Goal: Task Accomplishment & Management: Manage account settings

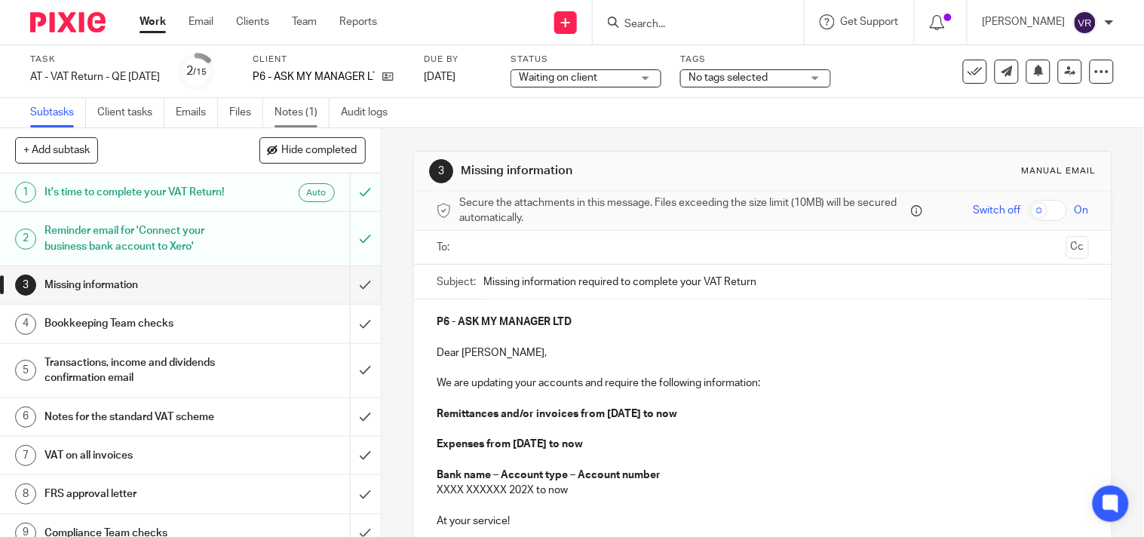
click at [288, 111] on link "Notes (1)" at bounding box center [302, 112] width 55 height 29
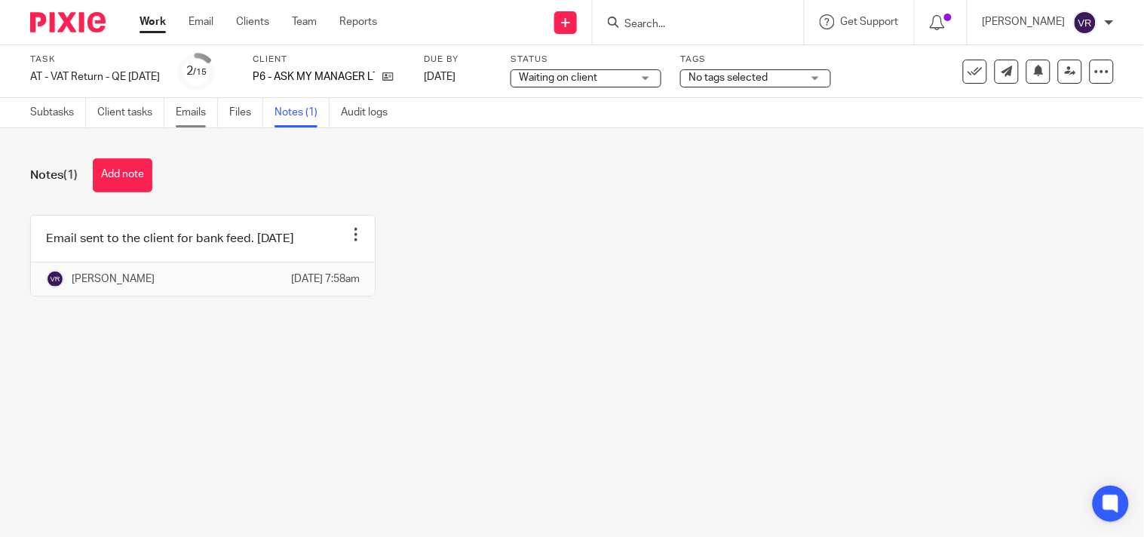
click at [207, 112] on link "Emails" at bounding box center [197, 112] width 42 height 29
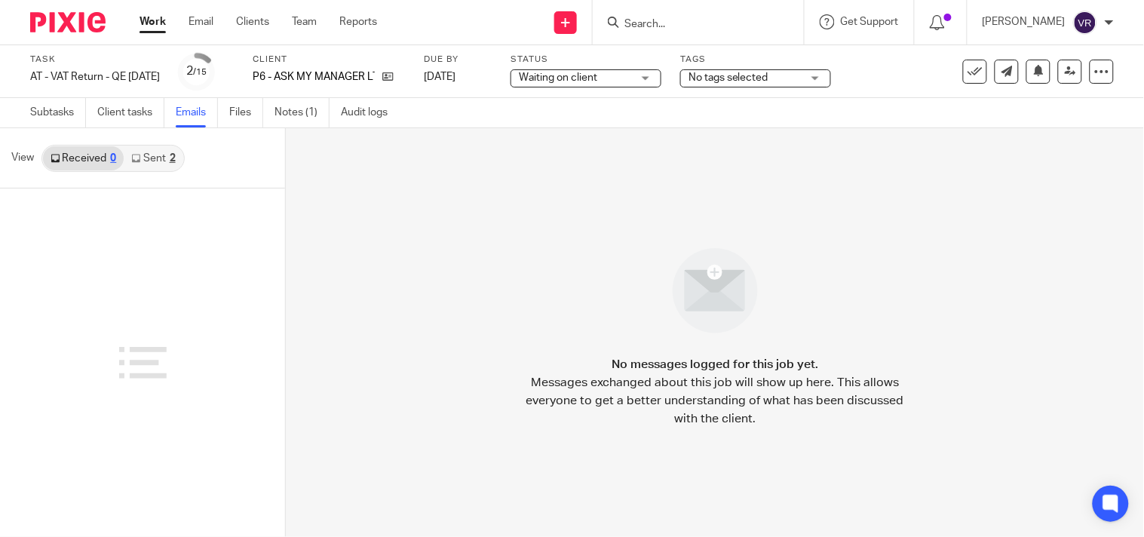
click at [170, 161] on div "2" at bounding box center [173, 158] width 6 height 11
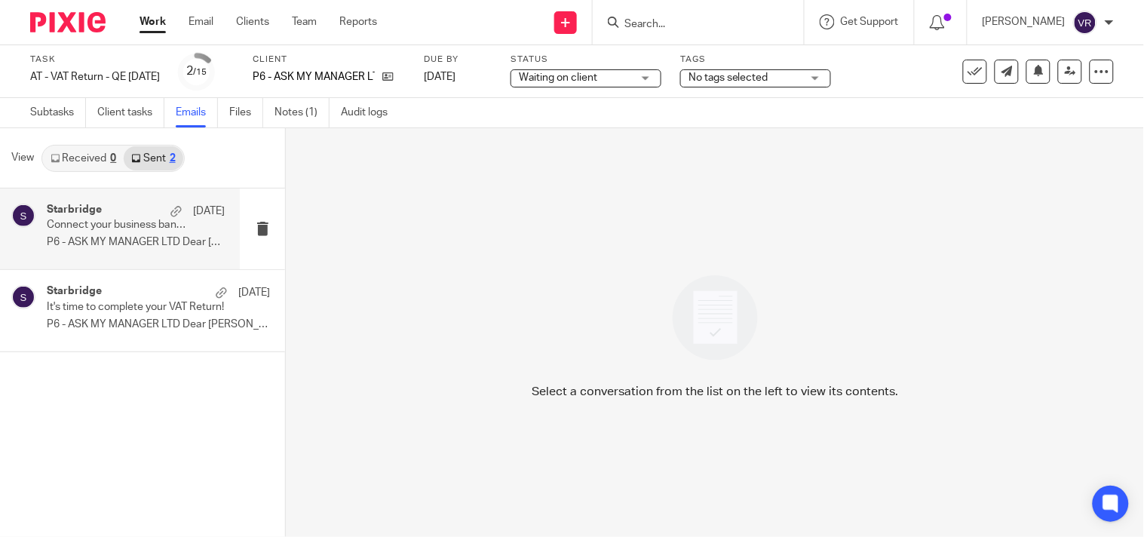
click at [109, 229] on p "Connect your business bank account to Xero" at bounding box center [118, 225] width 143 height 13
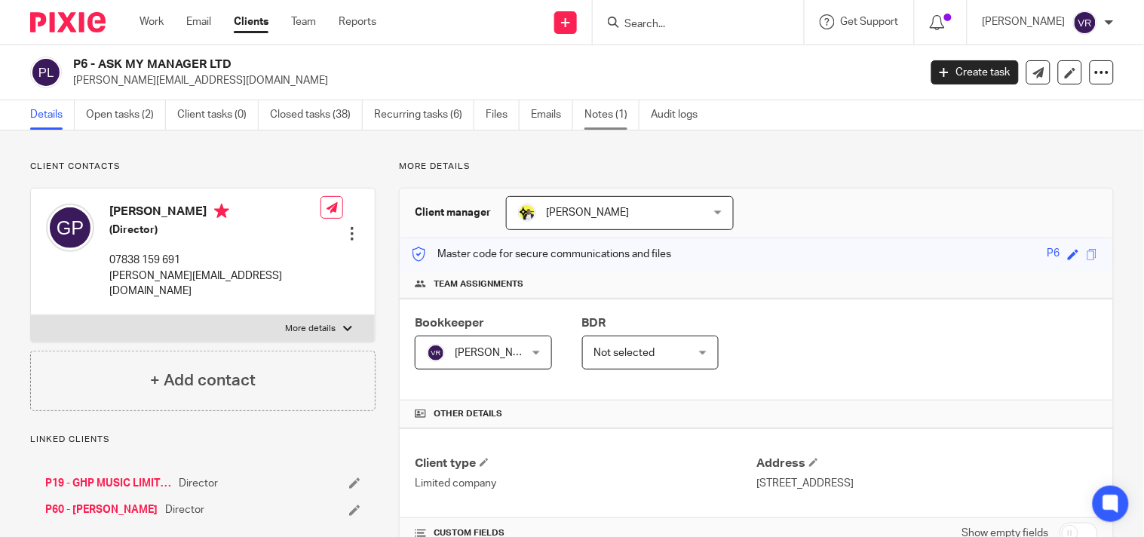
click at [599, 118] on link "Notes (1)" at bounding box center [611, 114] width 55 height 29
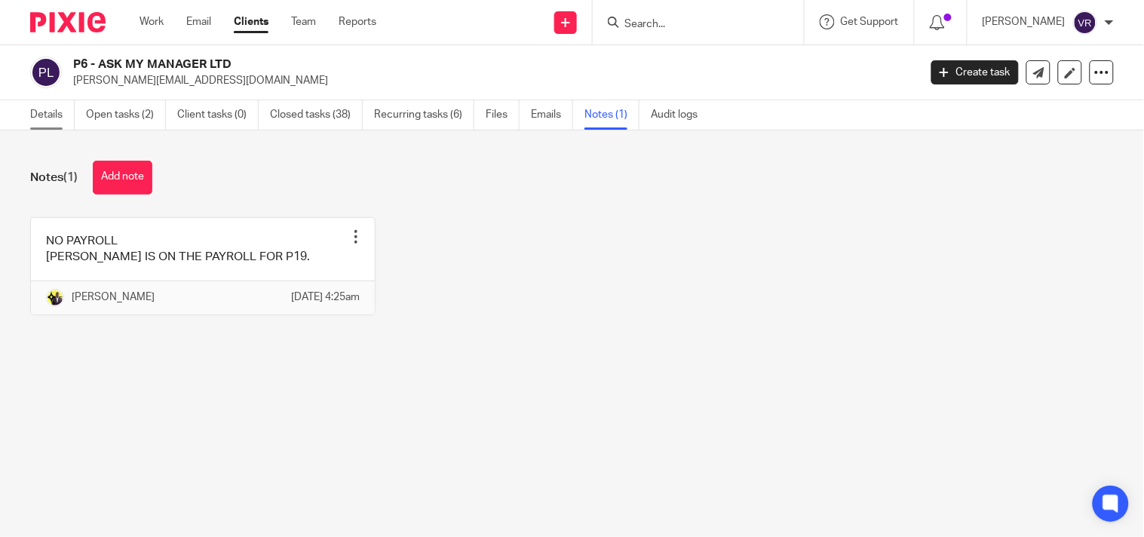
click at [60, 118] on link "Details" at bounding box center [52, 114] width 44 height 29
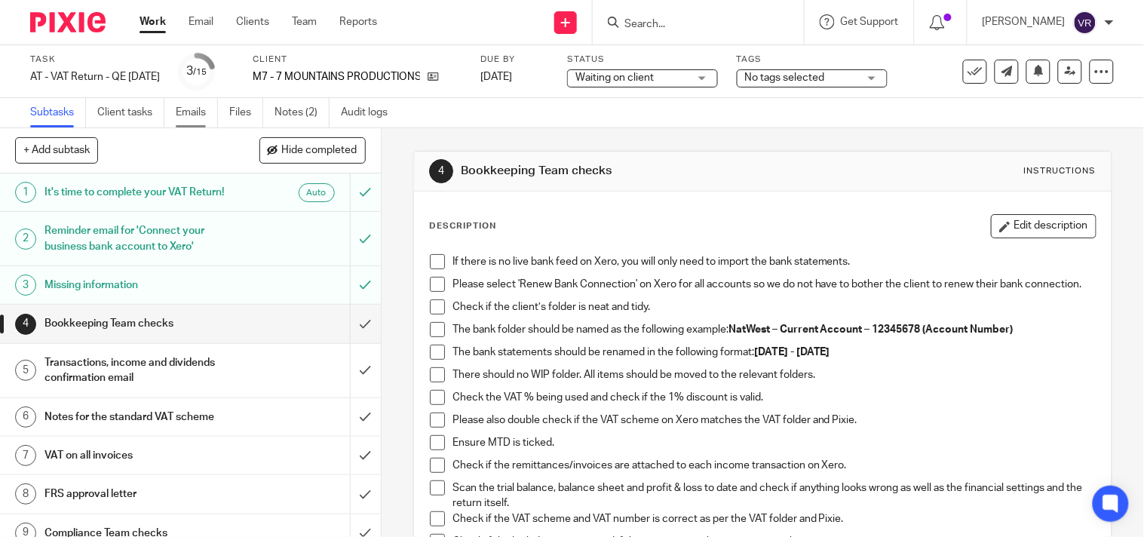
click at [207, 109] on link "Emails" at bounding box center [197, 112] width 42 height 29
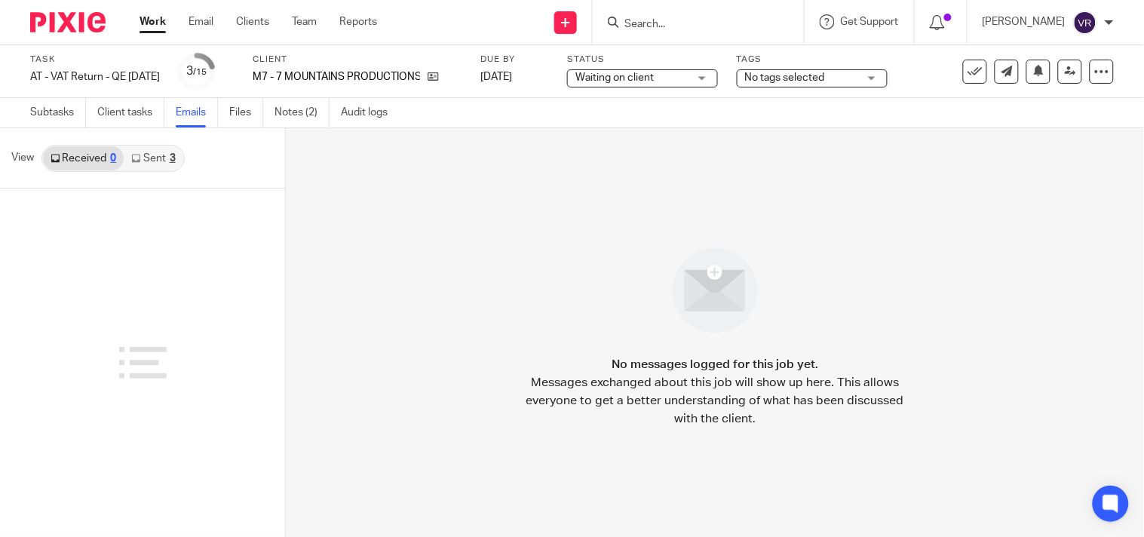
click at [152, 161] on link "Sent 3" at bounding box center [153, 158] width 59 height 24
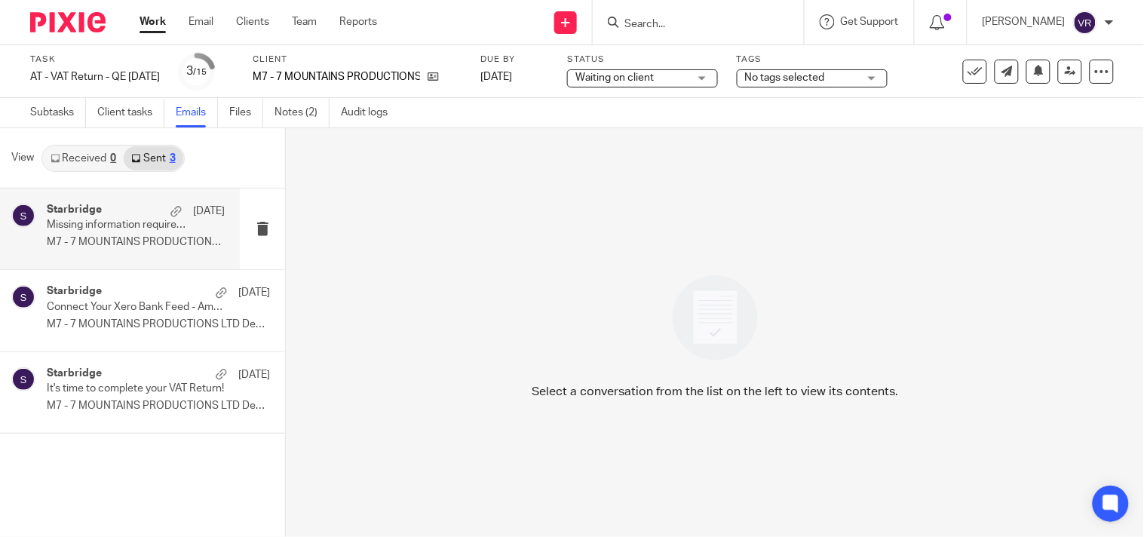
click at [124, 236] on p "M7 - 7 MOUNTAINS PRODUCTIONS LTD Dear..." at bounding box center [136, 242] width 178 height 13
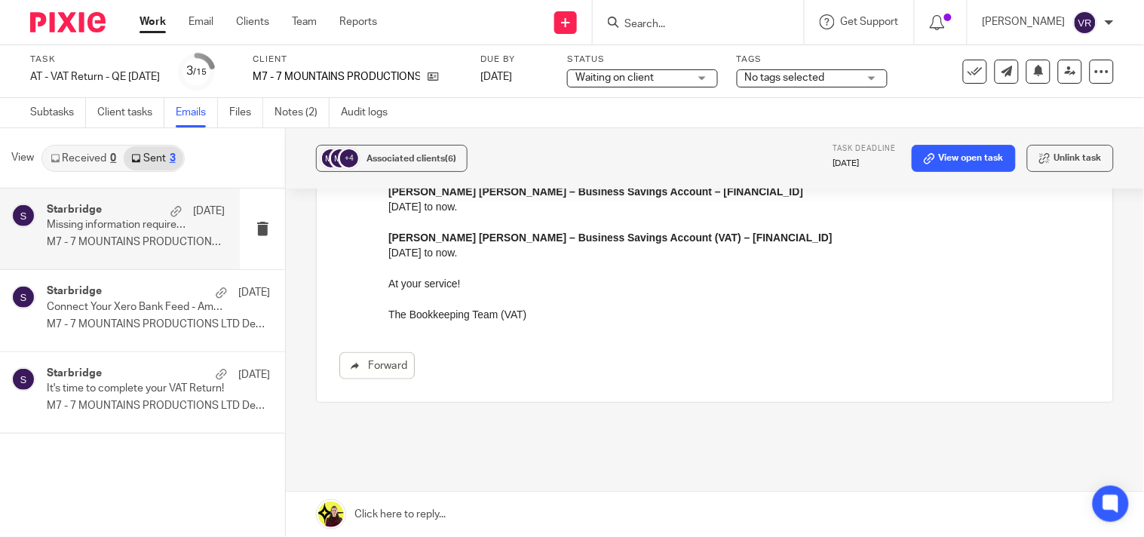
scroll to position [251, 0]
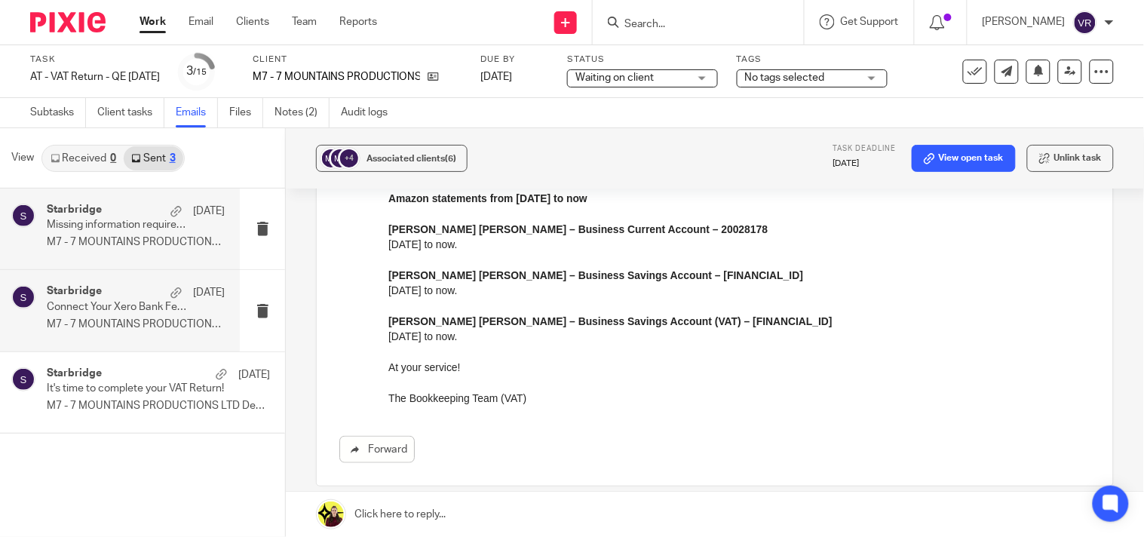
click at [149, 327] on p "M7 - 7 MOUNTAINS PRODUCTIONS LTD Dear Zack,..." at bounding box center [136, 324] width 178 height 13
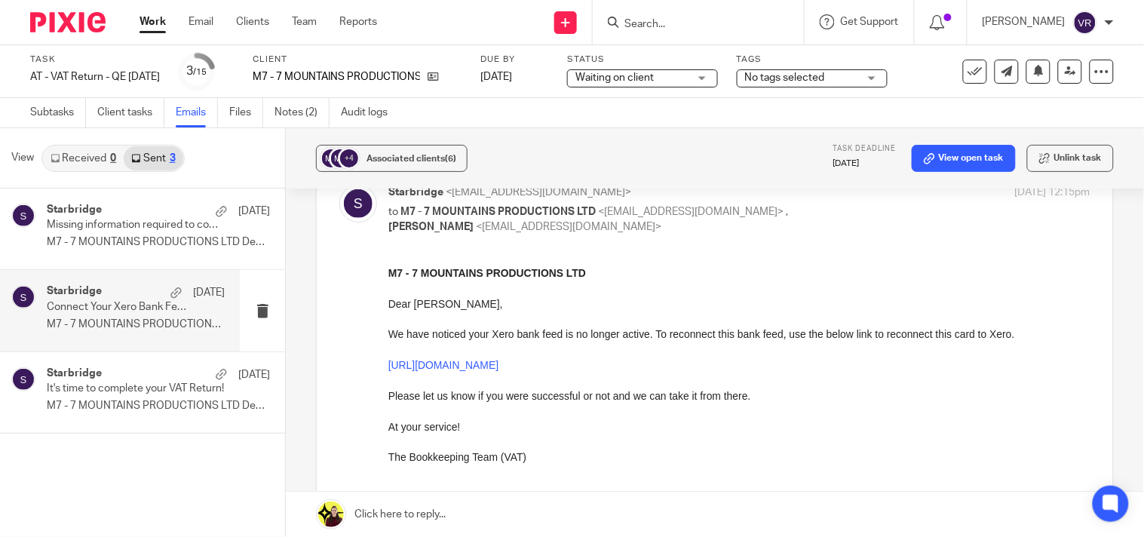
scroll to position [0, 0]
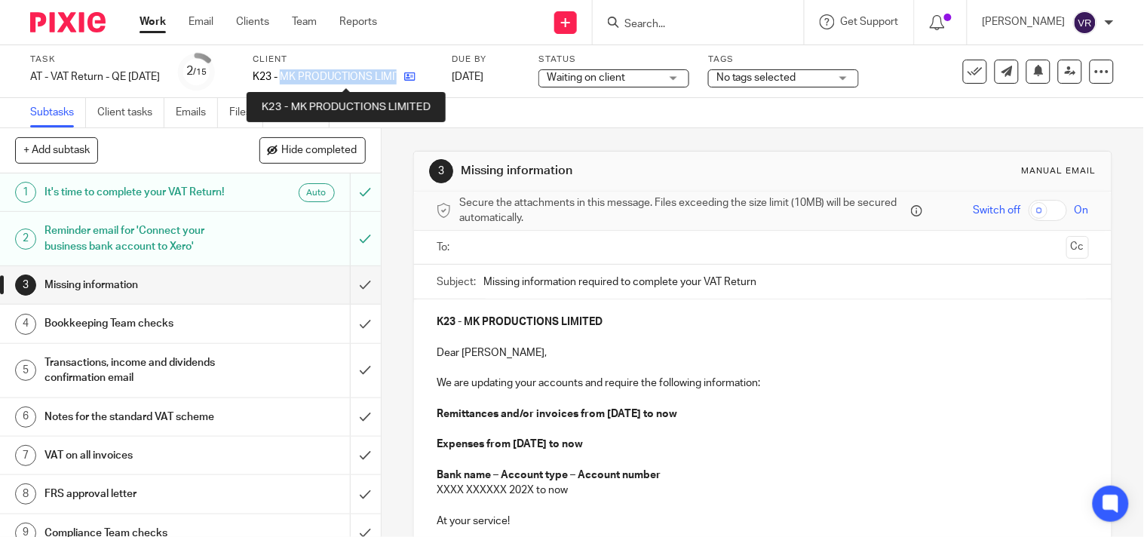
drag, startPoint x: 302, startPoint y: 78, endPoint x: 418, endPoint y: 78, distance: 115.4
click at [418, 78] on div "K23 - MK PRODUCTIONS LIMITED" at bounding box center [343, 76] width 180 height 15
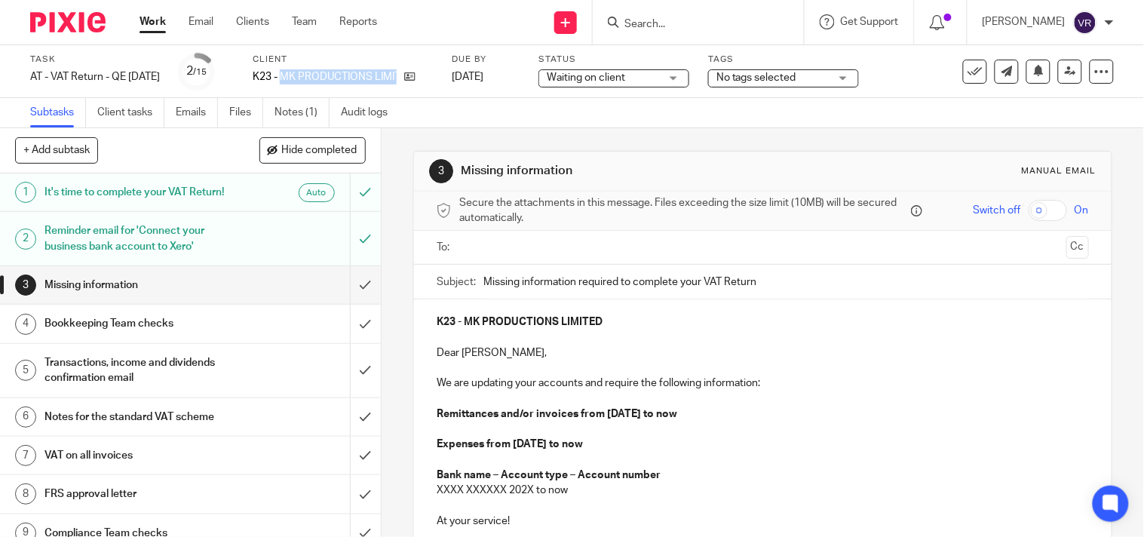
copy div "MK PRODUCTIONS LIMITED"
click at [641, 99] on div "Subtasks Client tasks Emails Files Notes (1) Audit logs" at bounding box center [572, 113] width 1144 height 30
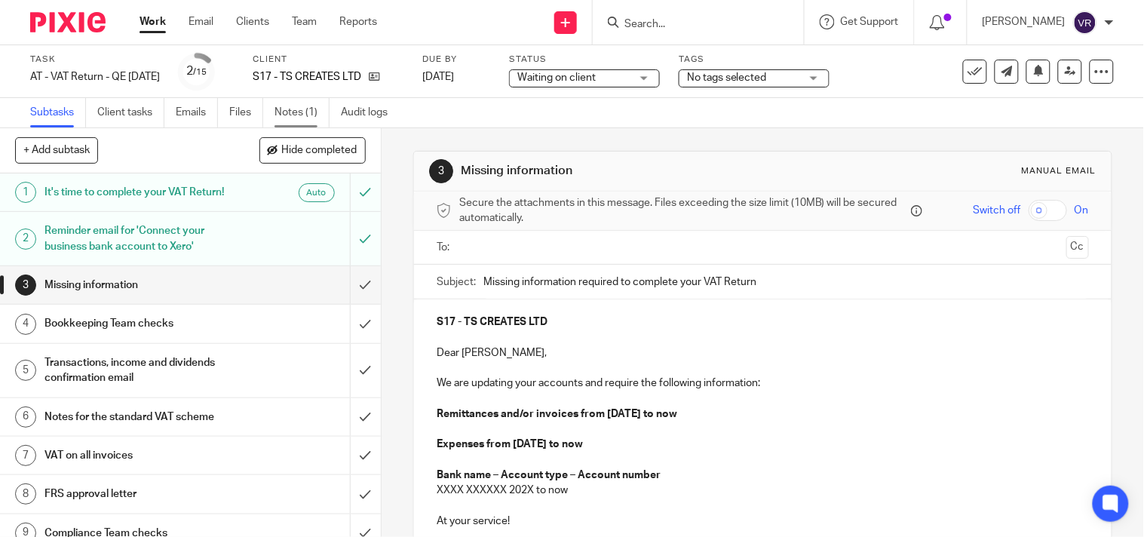
click at [312, 104] on link "Notes (1)" at bounding box center [302, 112] width 55 height 29
